Goal: Find specific page/section: Find specific page/section

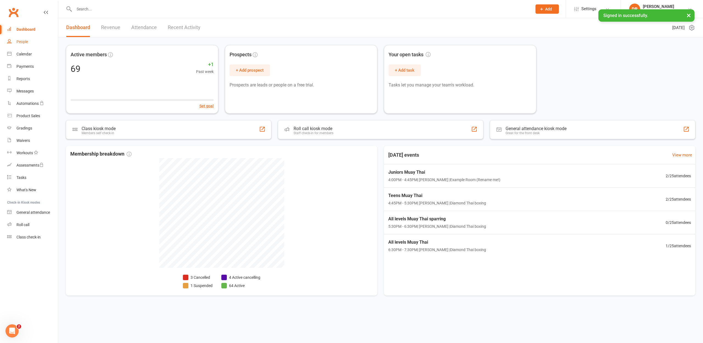
click at [23, 39] on link "People" at bounding box center [32, 42] width 51 height 12
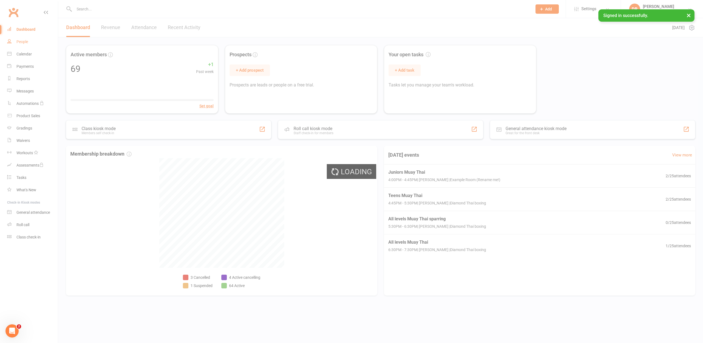
select select "100"
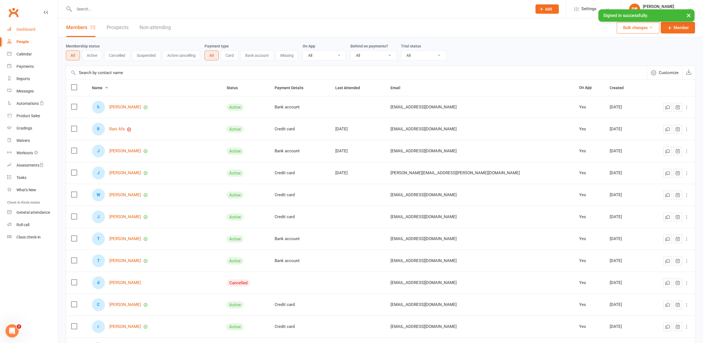
click at [26, 28] on div "Dashboard" at bounding box center [25, 29] width 19 height 4
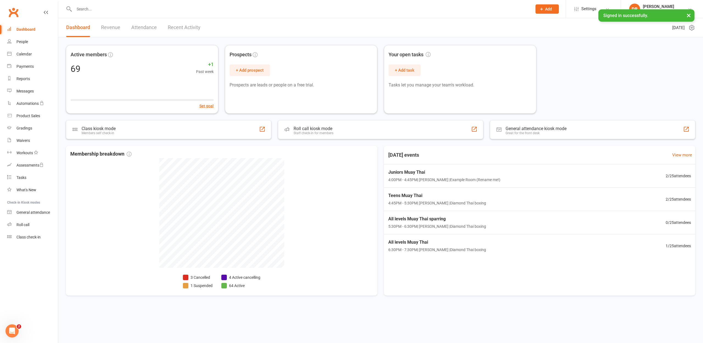
click at [30, 37] on link "People" at bounding box center [32, 42] width 51 height 12
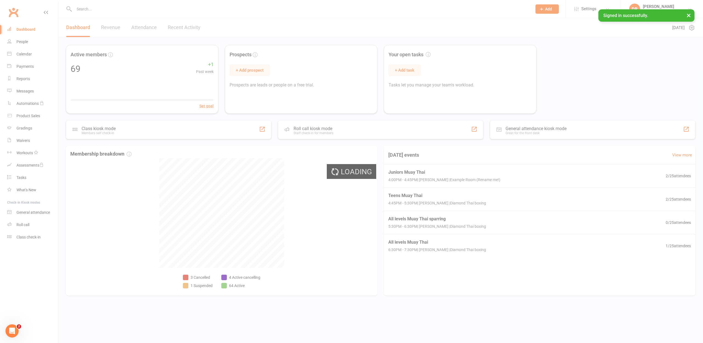
select select "100"
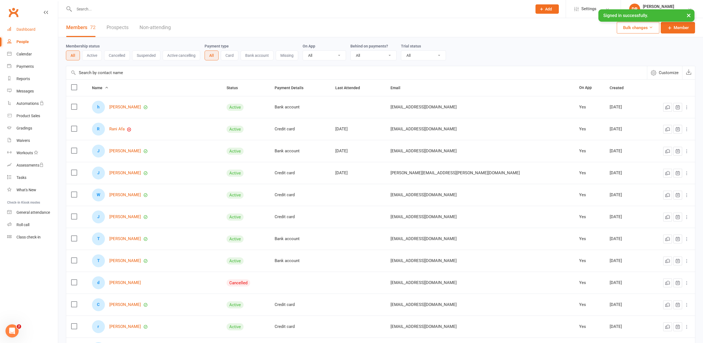
click at [33, 32] on link "Dashboard" at bounding box center [32, 29] width 51 height 12
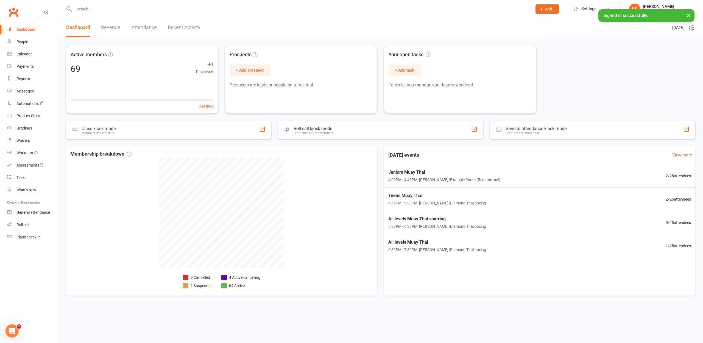
click at [21, 26] on link "Dashboard" at bounding box center [32, 29] width 51 height 12
click at [20, 28] on div "Dashboard" at bounding box center [25, 29] width 19 height 4
click at [523, 251] on div "All levels Muay Thai 6:30PM - 7:30PM | [GEOGRAPHIC_DATA][PERSON_NAME] | Diamond…" at bounding box center [539, 245] width 319 height 23
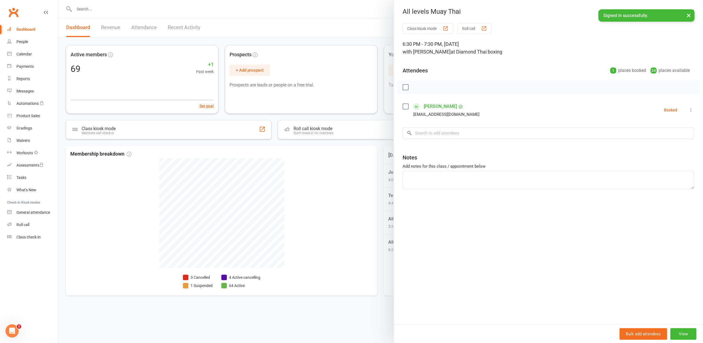
click at [350, 13] on div at bounding box center [380, 171] width 645 height 343
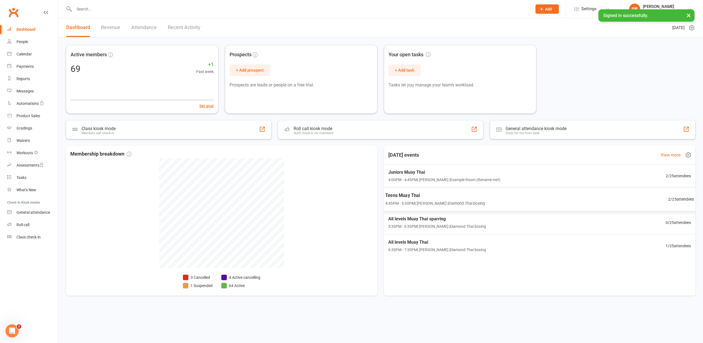
click at [430, 197] on span "Teens Muay Thai" at bounding box center [435, 195] width 100 height 7
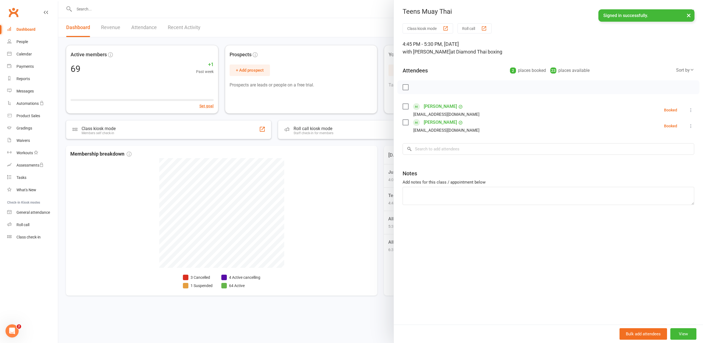
click at [381, 34] on div at bounding box center [380, 171] width 645 height 343
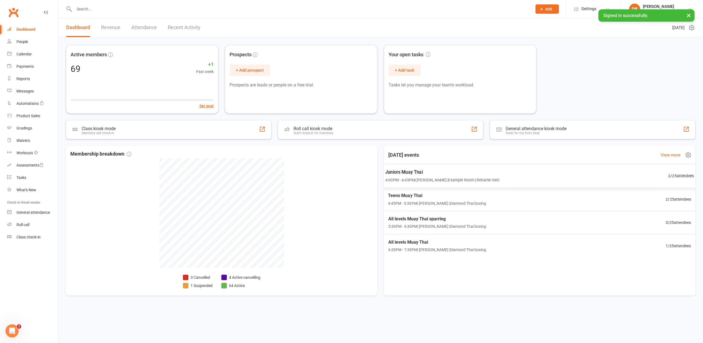
click at [594, 174] on div "Juniors Muay Thai 4:00PM - 4:45PM | [PERSON_NAME] | Example Room (Rename me!) 2…" at bounding box center [540, 176] width 322 height 24
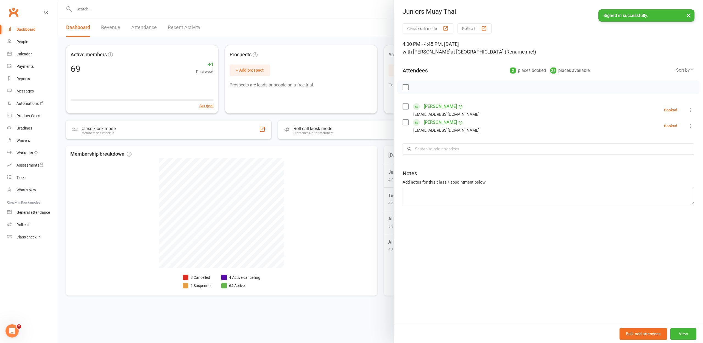
click at [345, 27] on div at bounding box center [380, 171] width 645 height 343
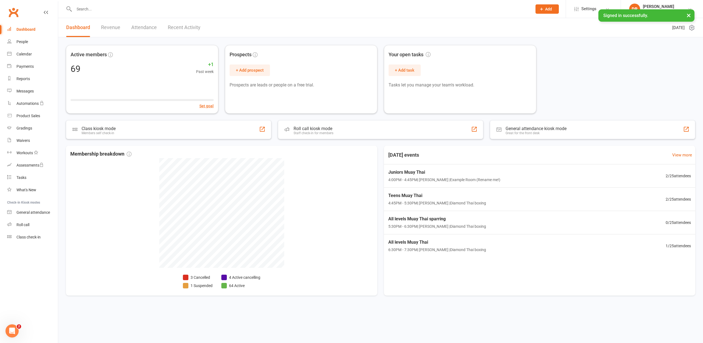
click at [33, 31] on div "Dashboard" at bounding box center [25, 29] width 19 height 4
click at [29, 46] on link "People" at bounding box center [32, 42] width 51 height 12
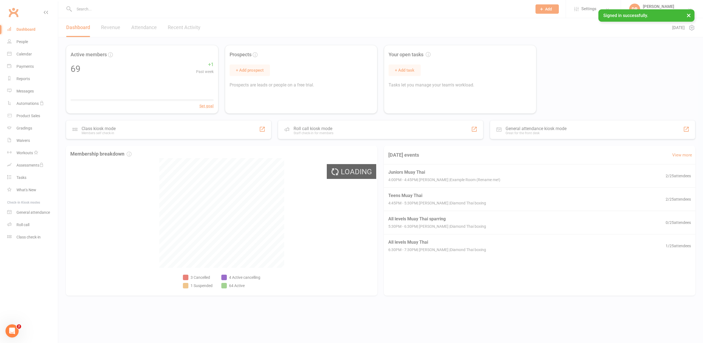
select select "100"
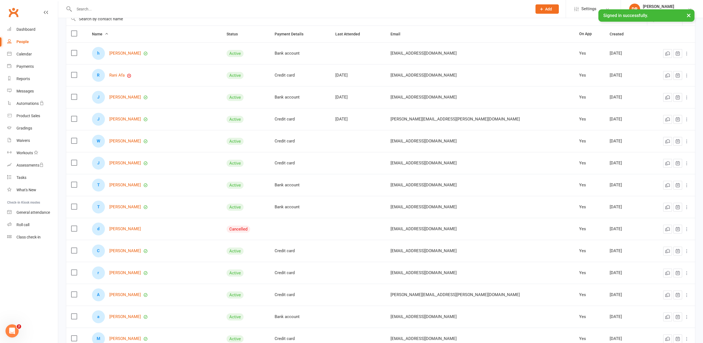
scroll to position [59, 0]
